Goal: Find specific page/section: Find specific page/section

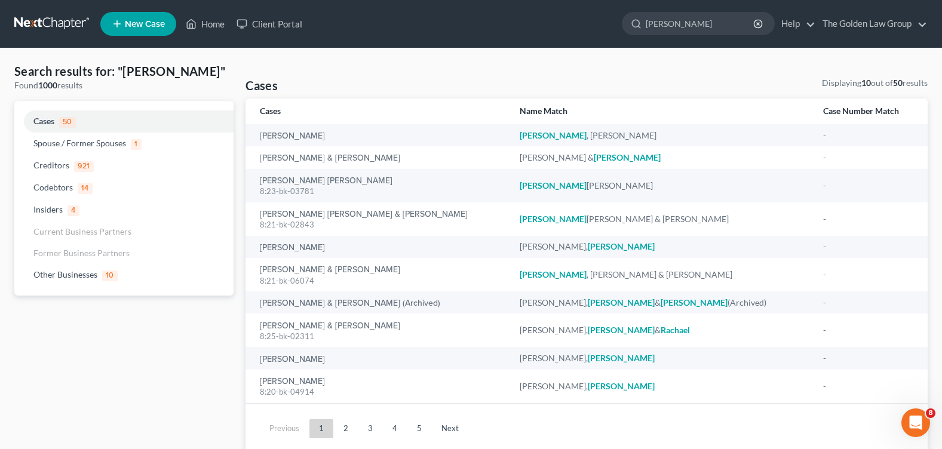
drag, startPoint x: 680, startPoint y: 23, endPoint x: 618, endPoint y: 20, distance: 62.2
click at [618, 20] on ul "New Case Home Client Portal [PERSON_NAME] - No Result - Codebtors [PERSON_NAME]…" at bounding box center [514, 23] width 828 height 31
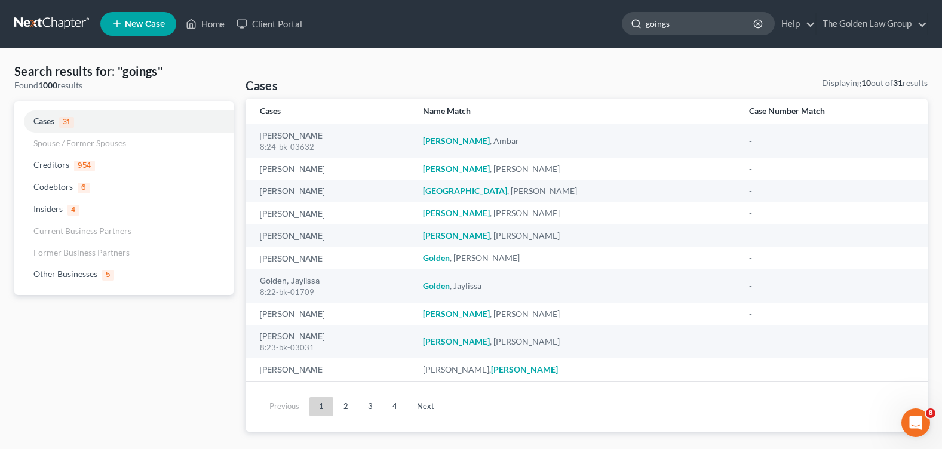
click at [688, 21] on input "goings" at bounding box center [700, 24] width 109 height 22
click at [346, 412] on link "2" at bounding box center [346, 406] width 24 height 19
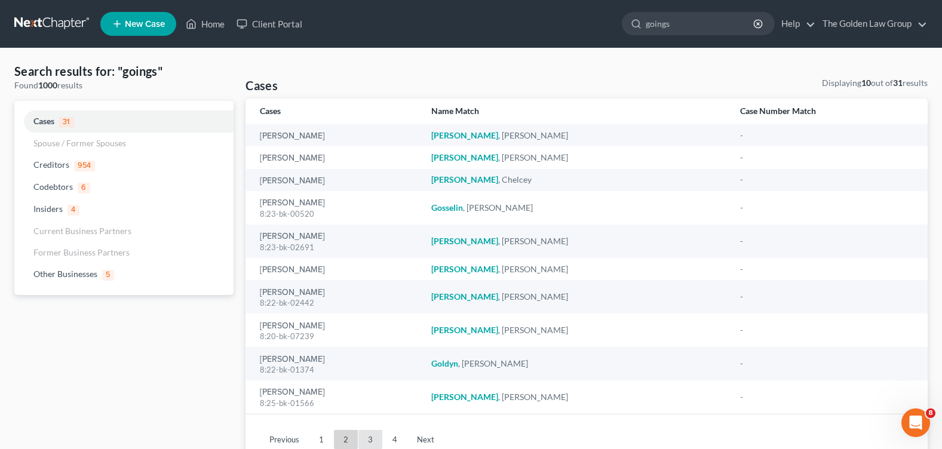
click at [363, 437] on link "3" at bounding box center [371, 439] width 24 height 19
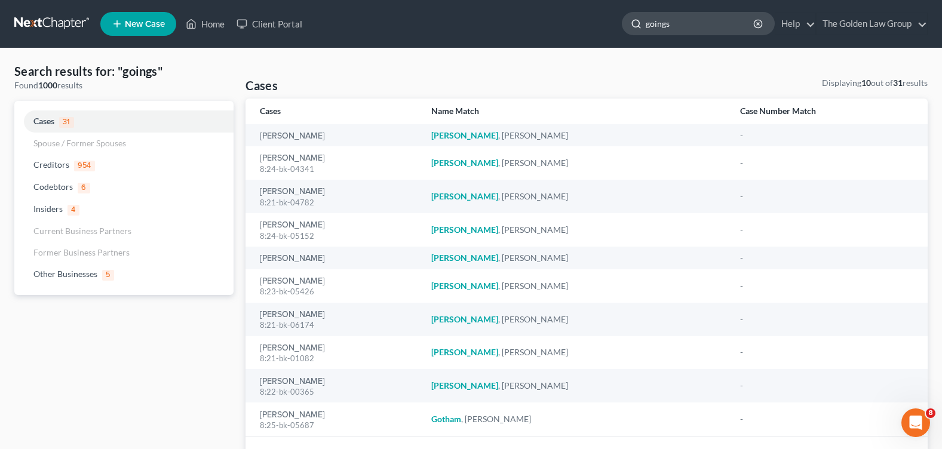
click at [697, 24] on input "goings" at bounding box center [700, 24] width 109 height 22
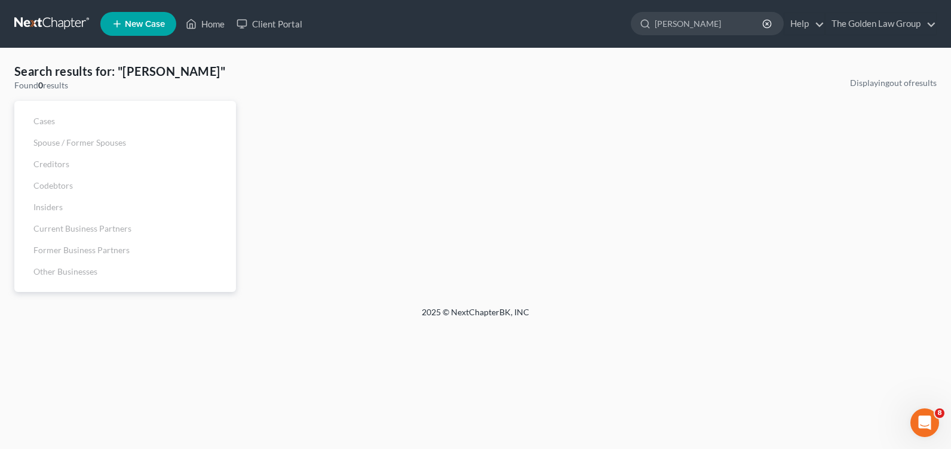
type input "[PERSON_NAME]"
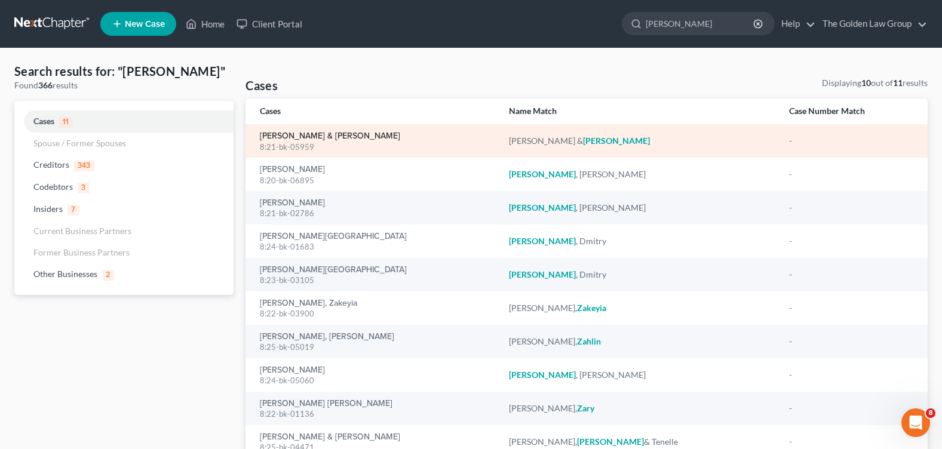
click at [289, 133] on link "[PERSON_NAME] & [PERSON_NAME]" at bounding box center [330, 136] width 140 height 8
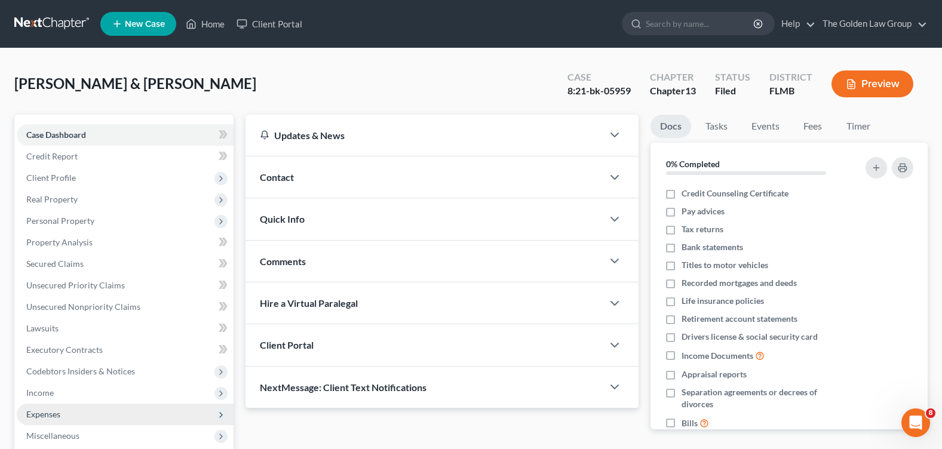
scroll to position [179, 0]
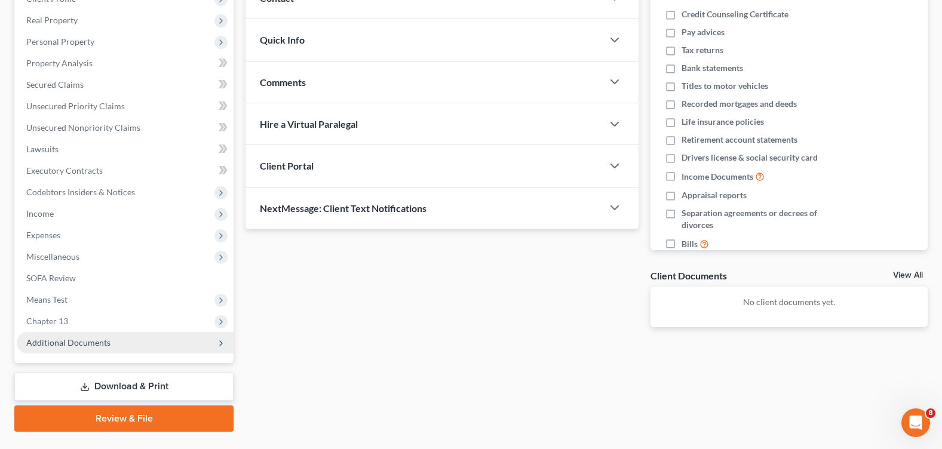
click at [104, 346] on span "Additional Documents" at bounding box center [68, 343] width 84 height 10
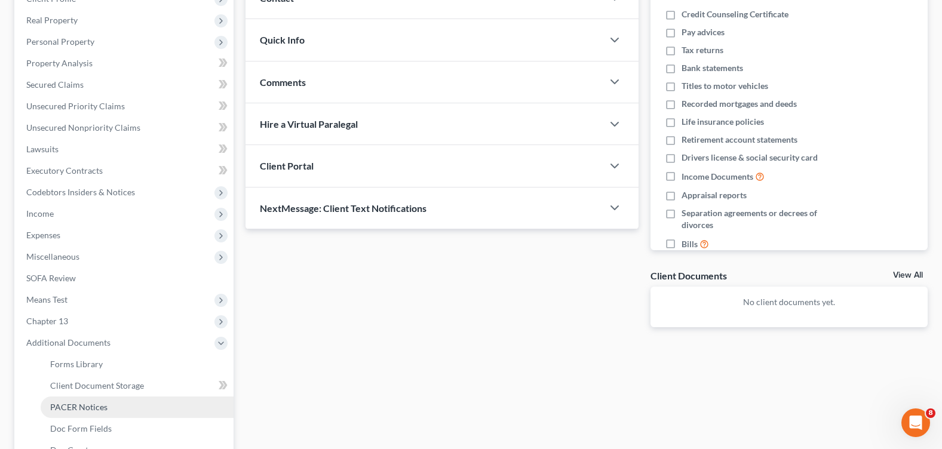
click at [101, 409] on span "PACER Notices" at bounding box center [78, 407] width 57 height 10
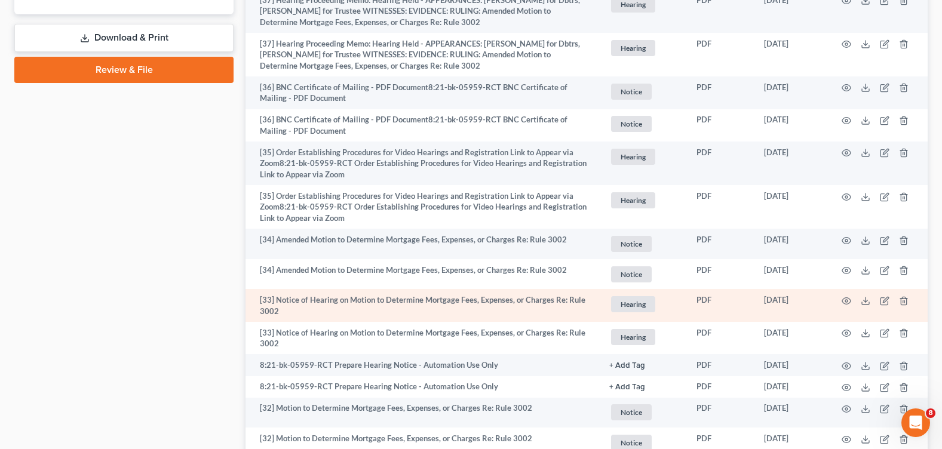
scroll to position [896, 0]
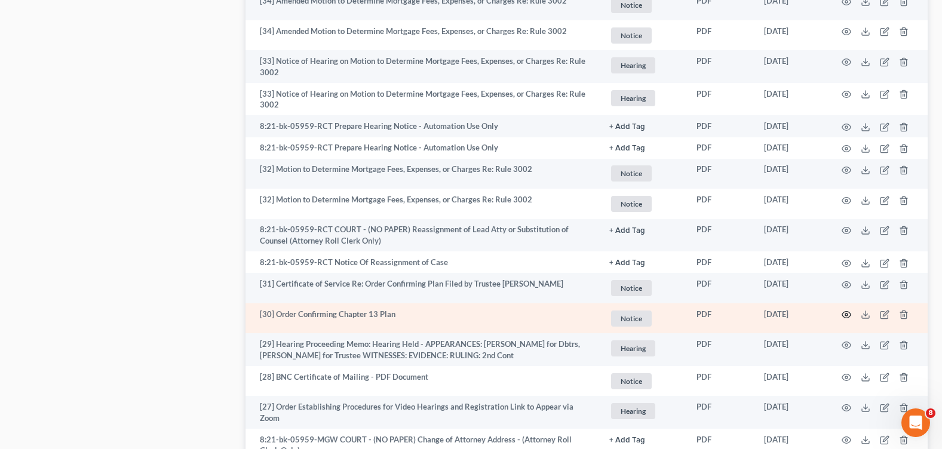
click at [847, 317] on icon "button" at bounding box center [847, 315] width 10 height 10
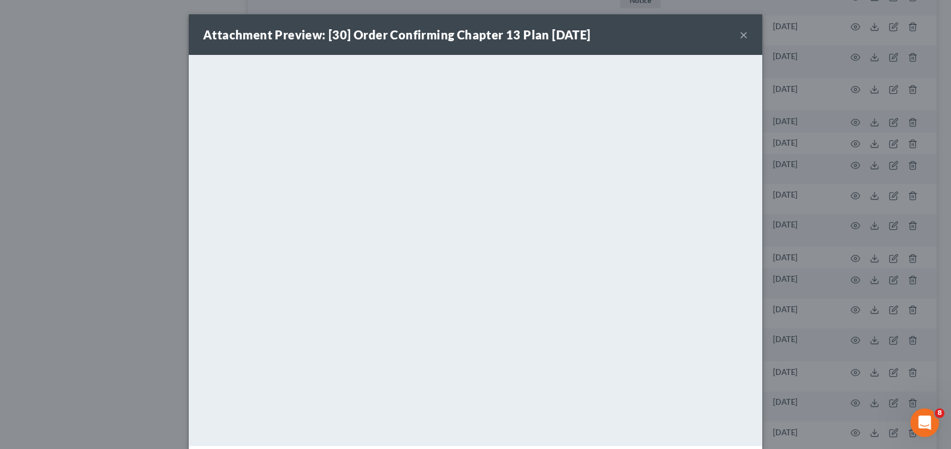
drag, startPoint x: 738, startPoint y: 41, endPoint x: 533, endPoint y: 67, distance: 206.5
click at [740, 41] on button "×" at bounding box center [744, 34] width 8 height 14
